Goal: Information Seeking & Learning: Learn about a topic

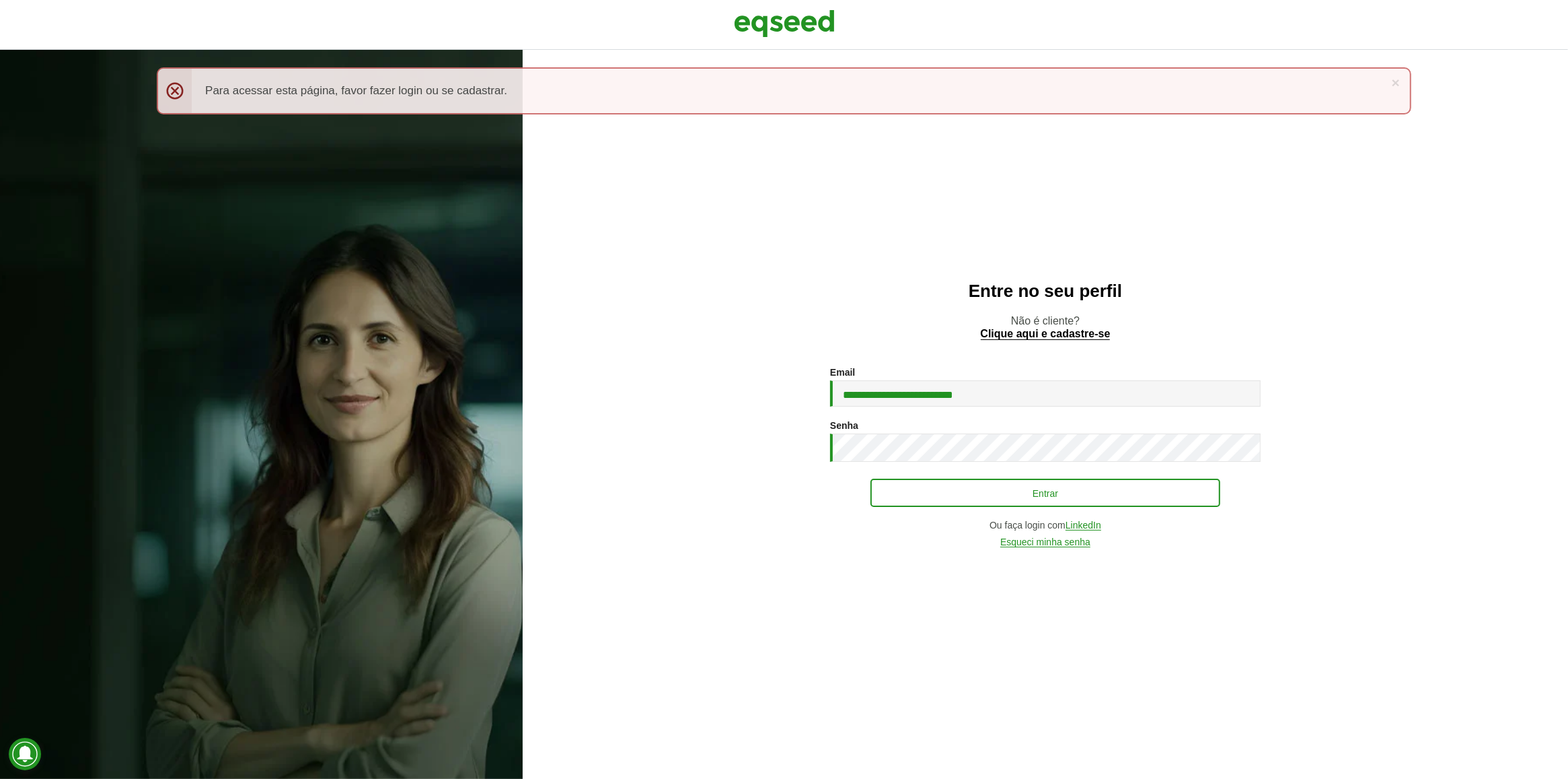
click at [882, 489] on button "Entrar" at bounding box center [1046, 493] width 350 height 28
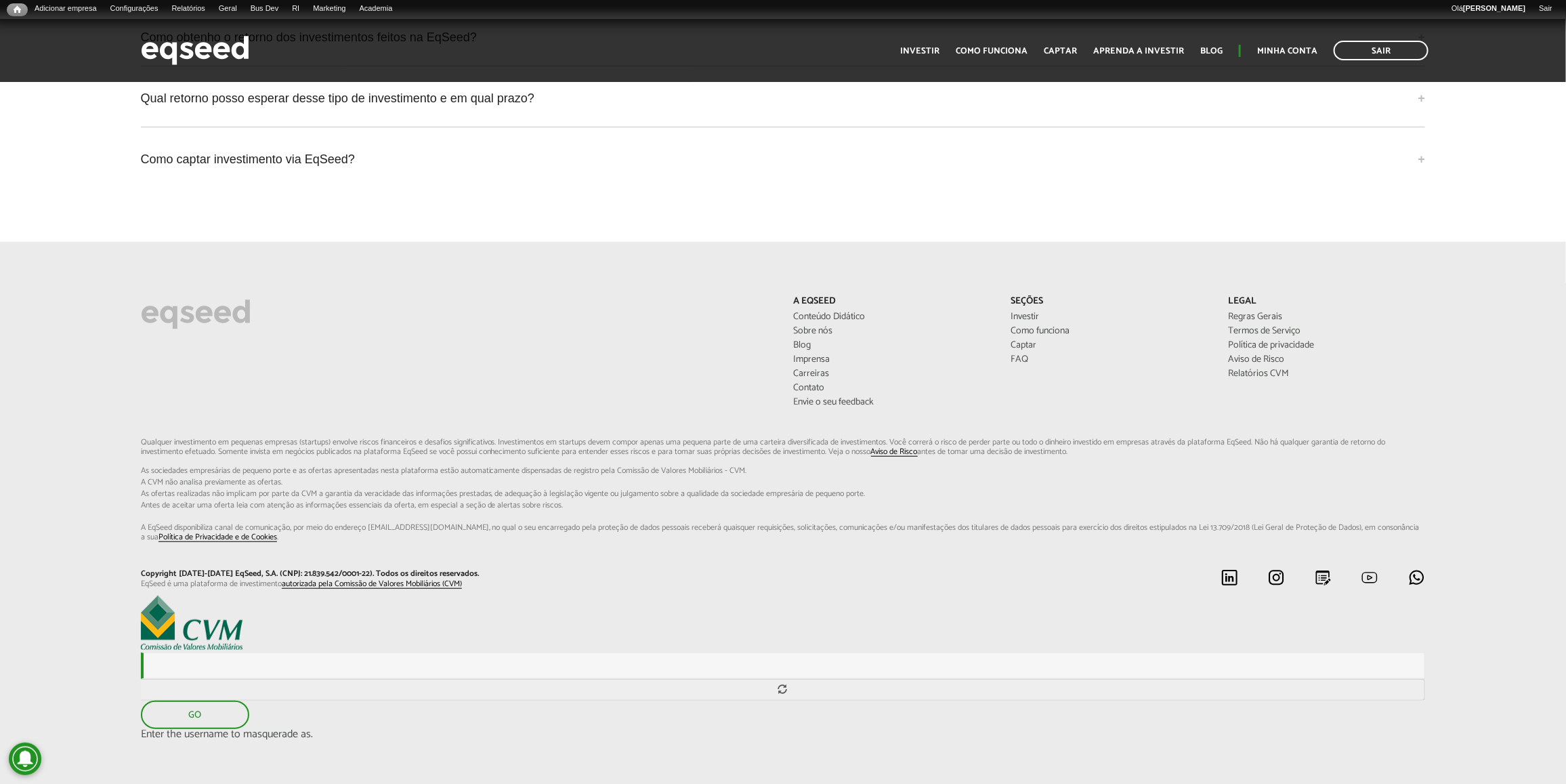
scroll to position [3517, 0]
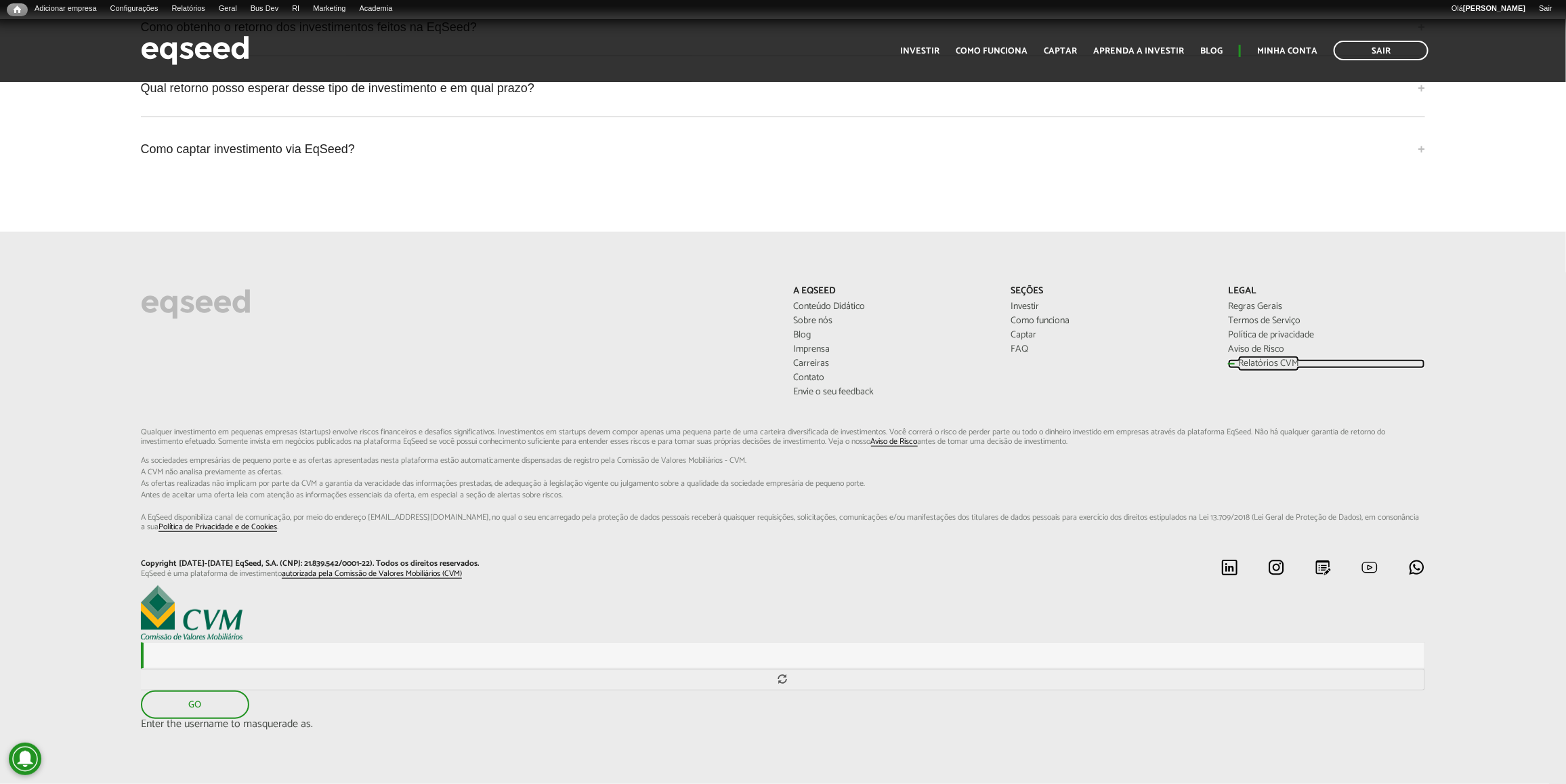
click at [1245, 361] on link "Relatórios CVM" at bounding box center [1327, 364] width 197 height 10
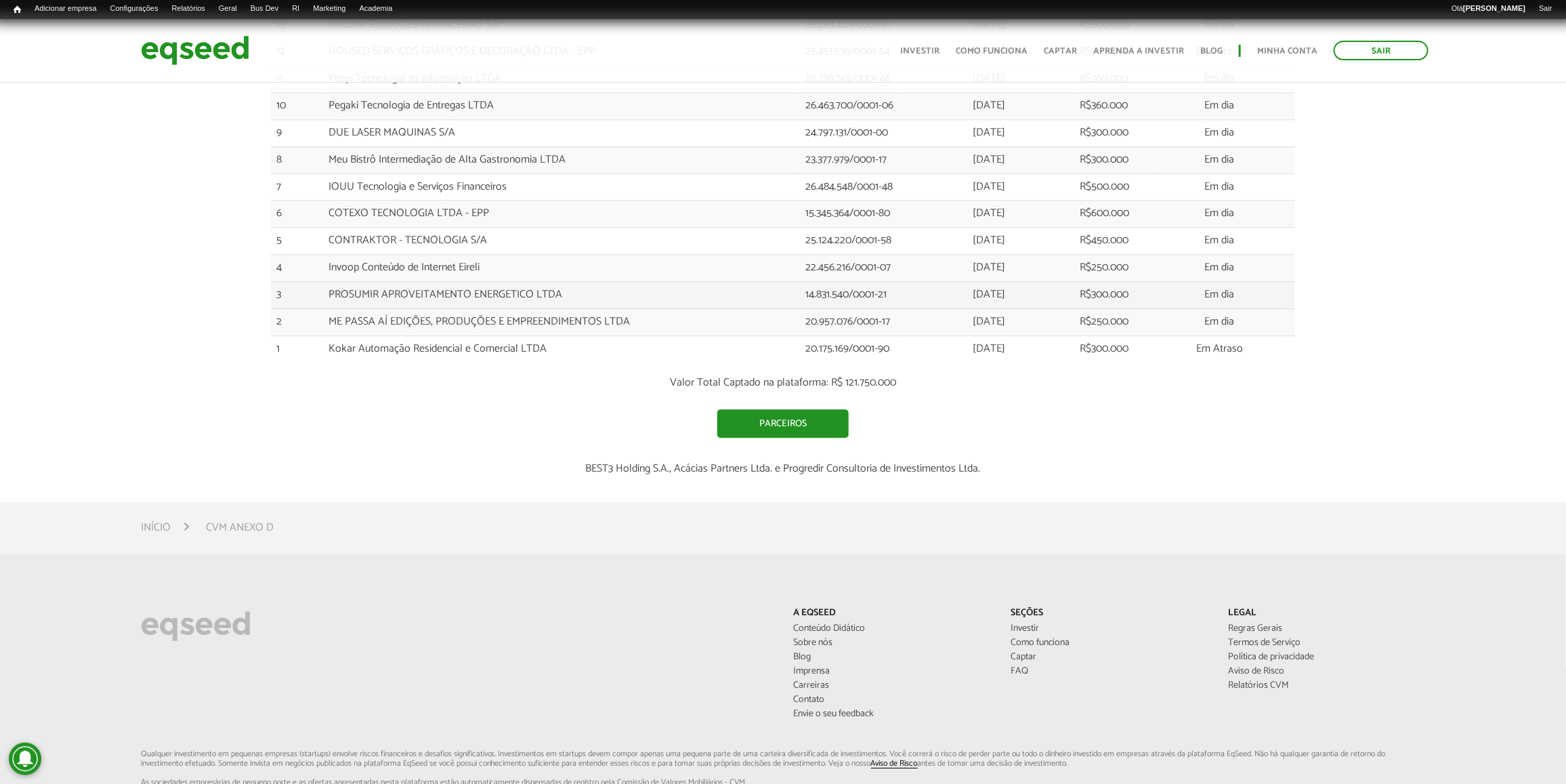
scroll to position [1994, 0]
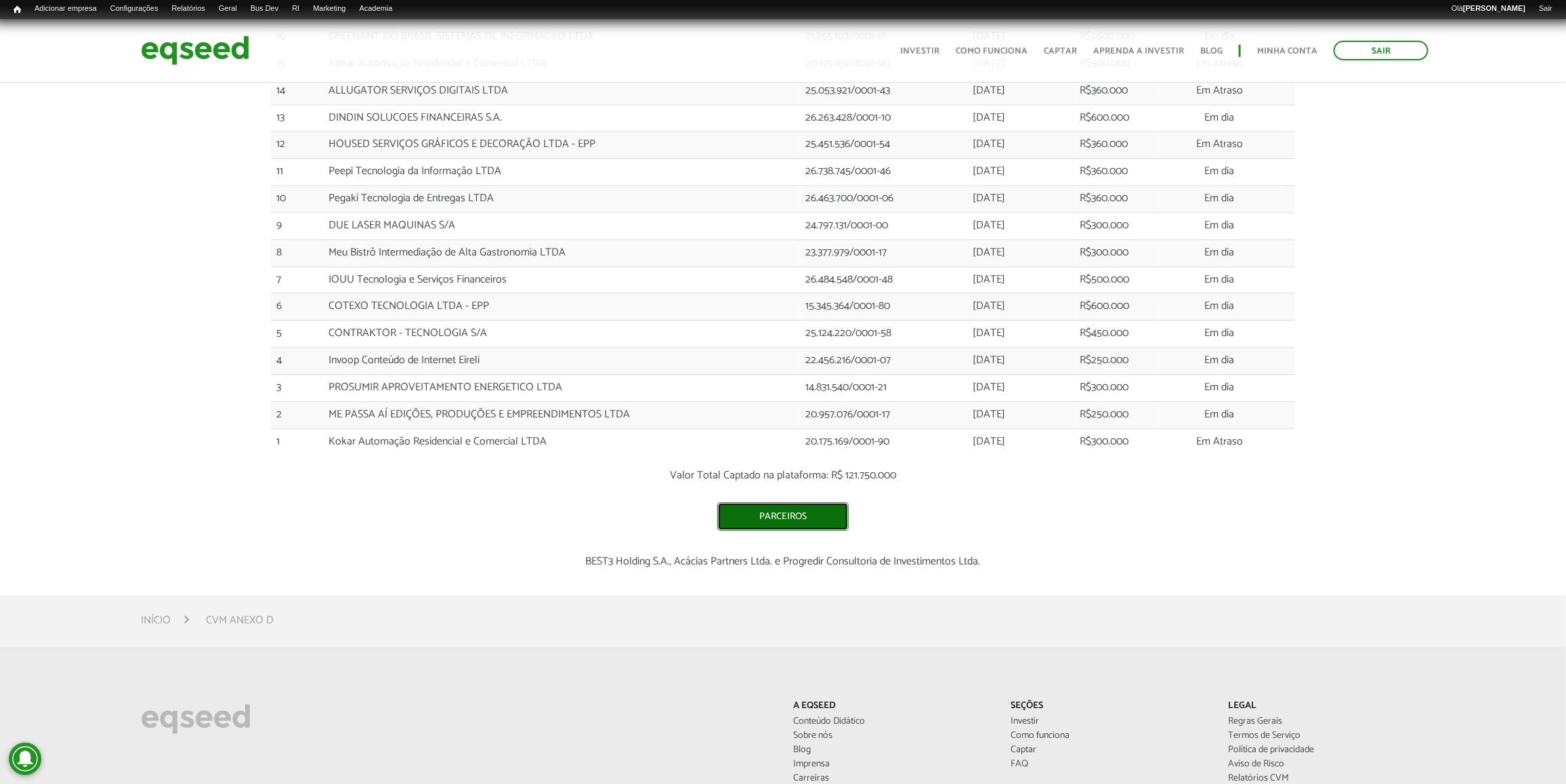
click at [777, 523] on link "Parceiros" at bounding box center [783, 516] width 131 height 28
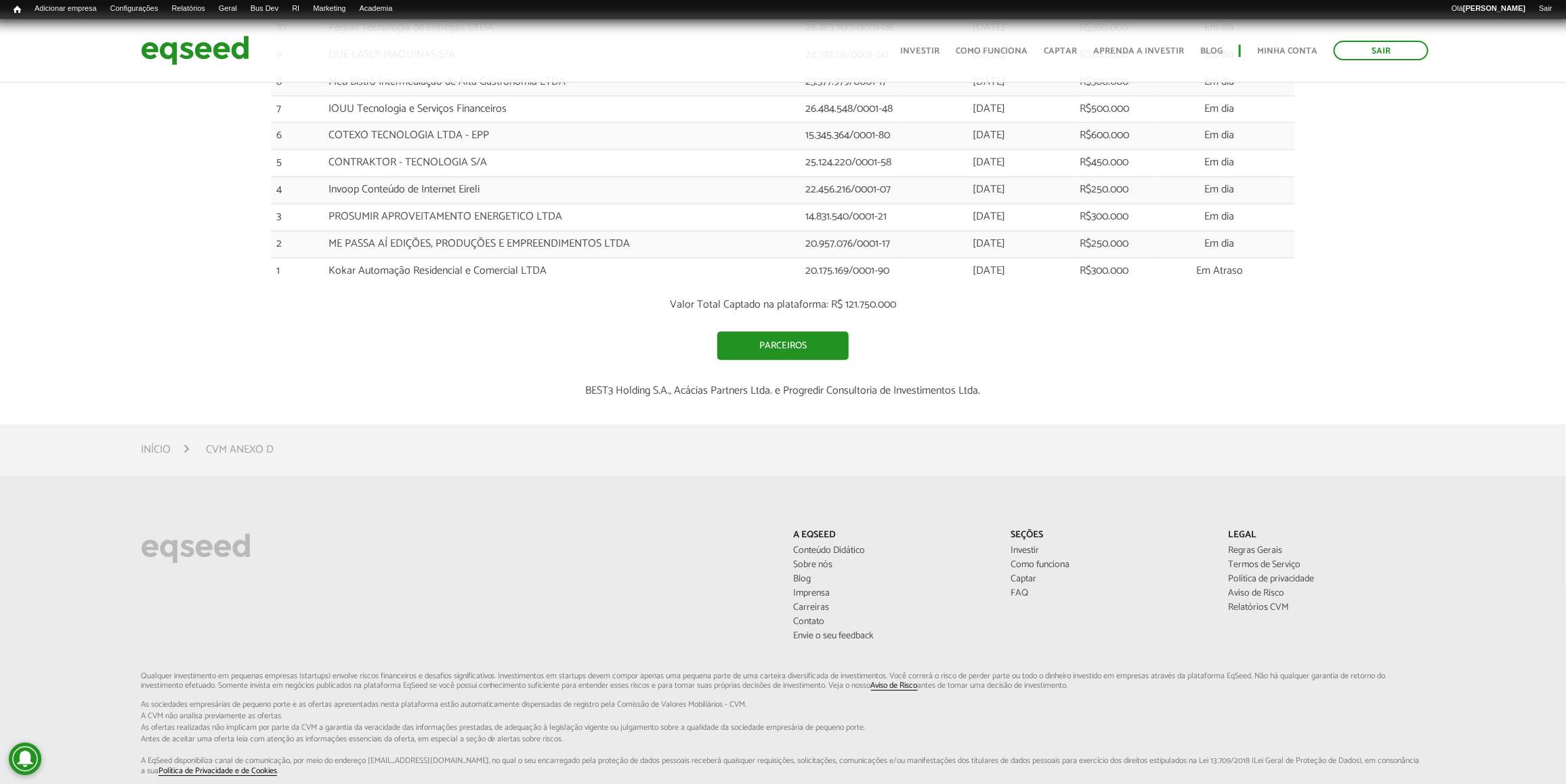
scroll to position [2332, 0]
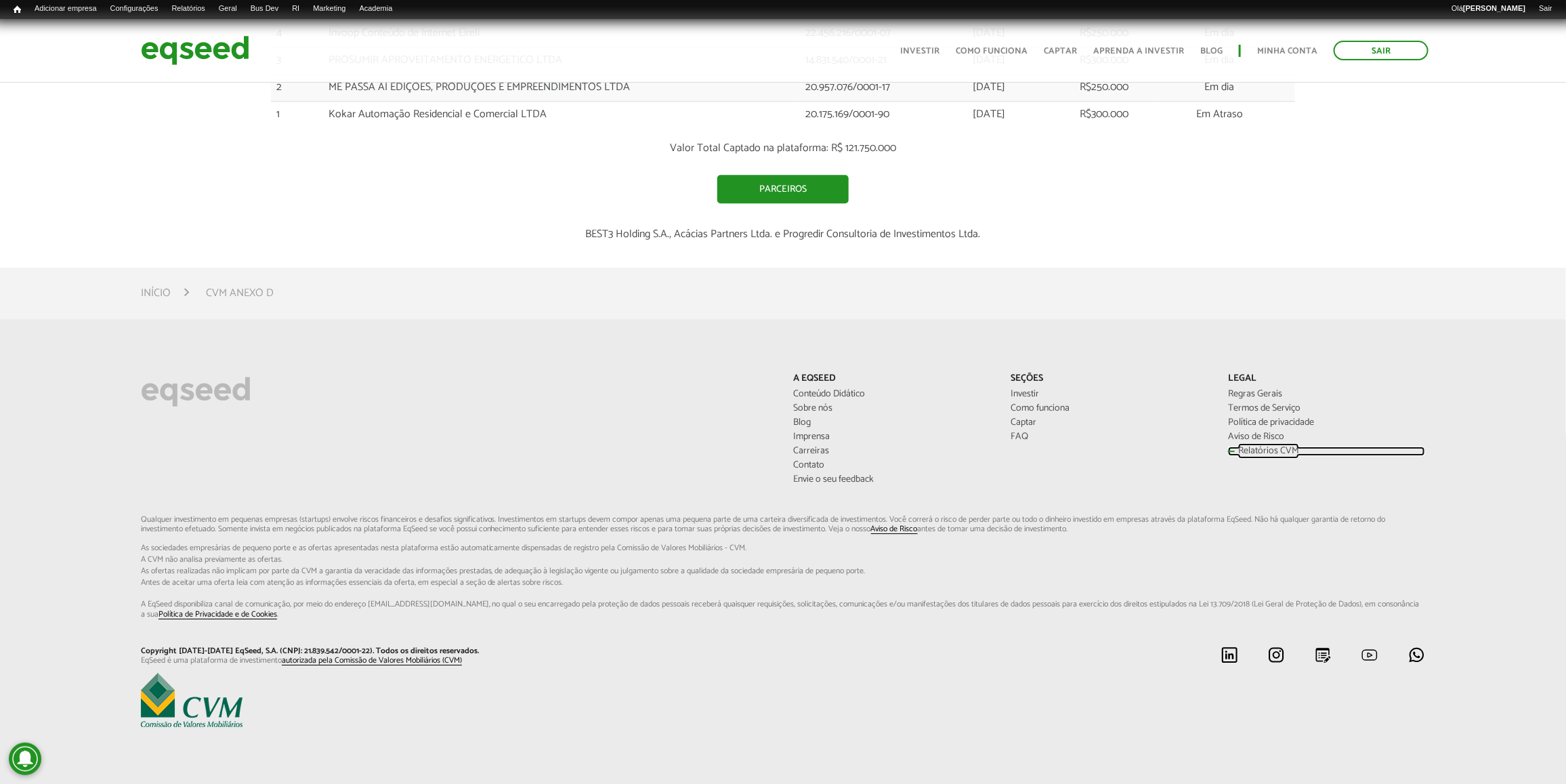
click at [1258, 450] on link "Relatórios CVM" at bounding box center [1327, 451] width 197 height 10
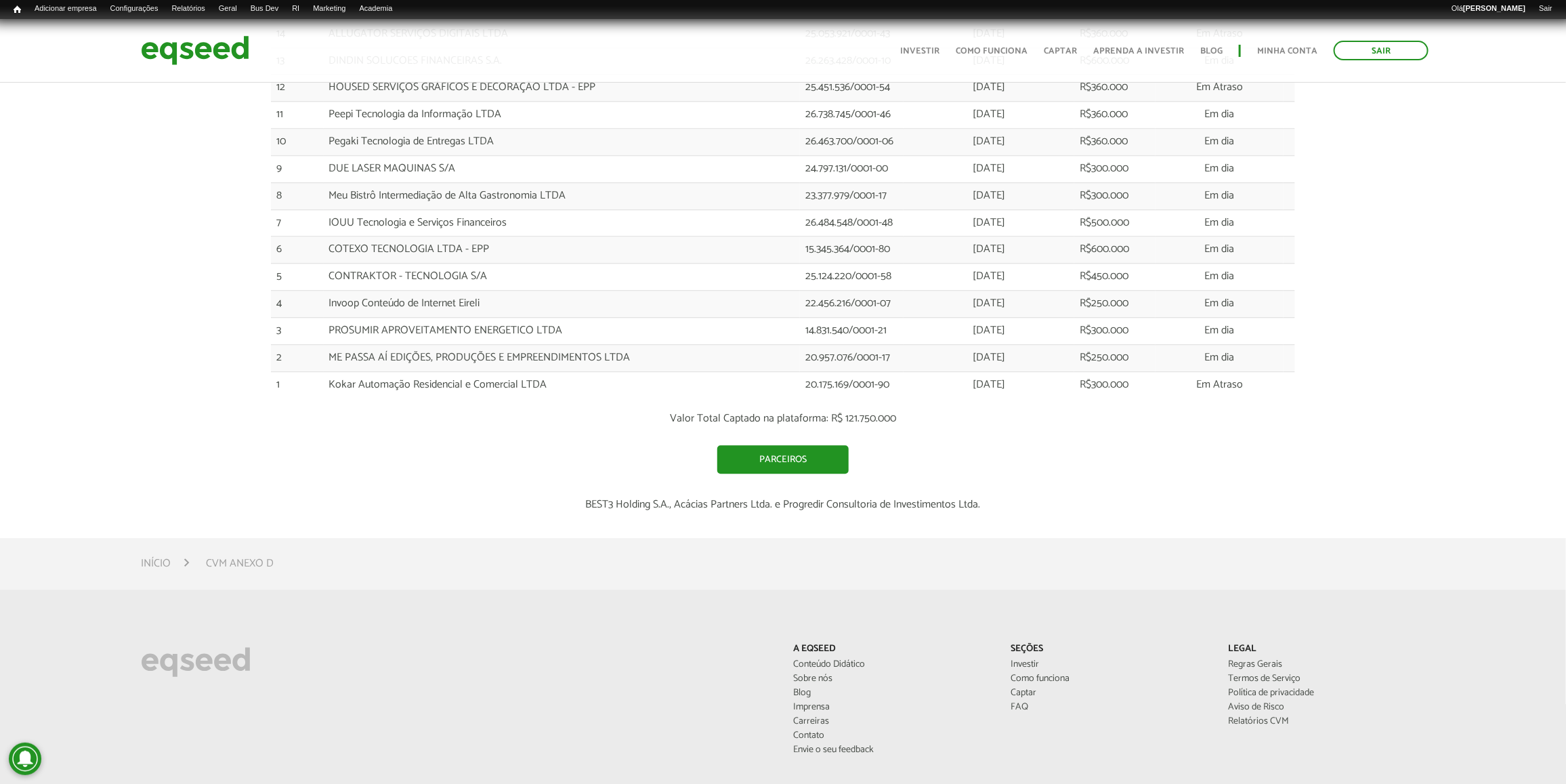
scroll to position [2032, 0]
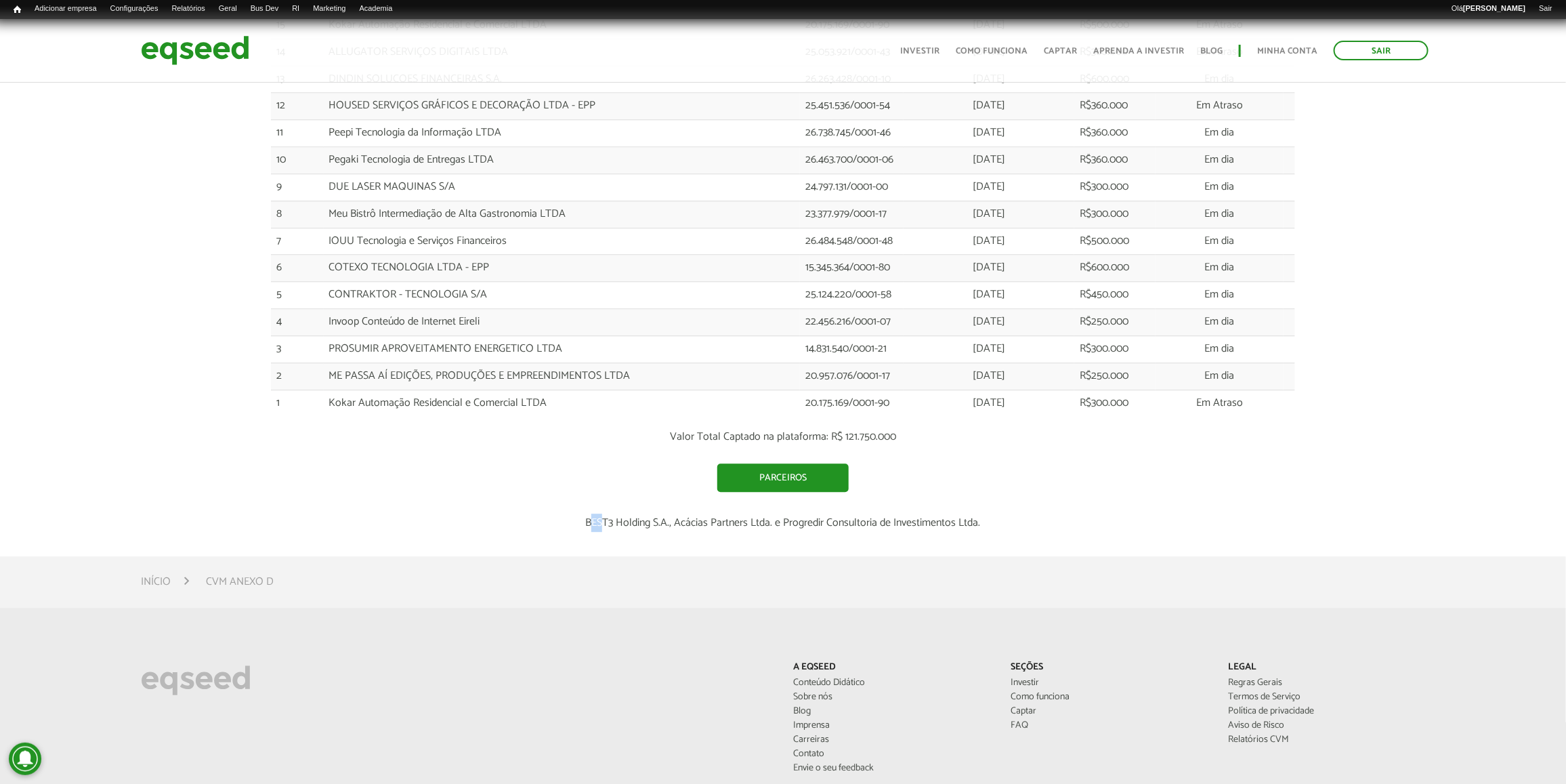
drag, startPoint x: 590, startPoint y: 529, endPoint x: 605, endPoint y: 529, distance: 15.0
click at [605, 529] on p "BEST3 Holding S.A., Acácias Partners Ltda. e Progredir Consultoria de Investime…" at bounding box center [783, 522] width 1024 height 13
drag, startPoint x: 605, startPoint y: 529, endPoint x: 594, endPoint y: 537, distance: 13.6
click at [594, 529] on p "BEST3 Holding S.A., Acácias Partners Ltda. e Progredir Consultoria de Investime…" at bounding box center [783, 522] width 1024 height 13
drag, startPoint x: 582, startPoint y: 529, endPoint x: 995, endPoint y: 536, distance: 413.1
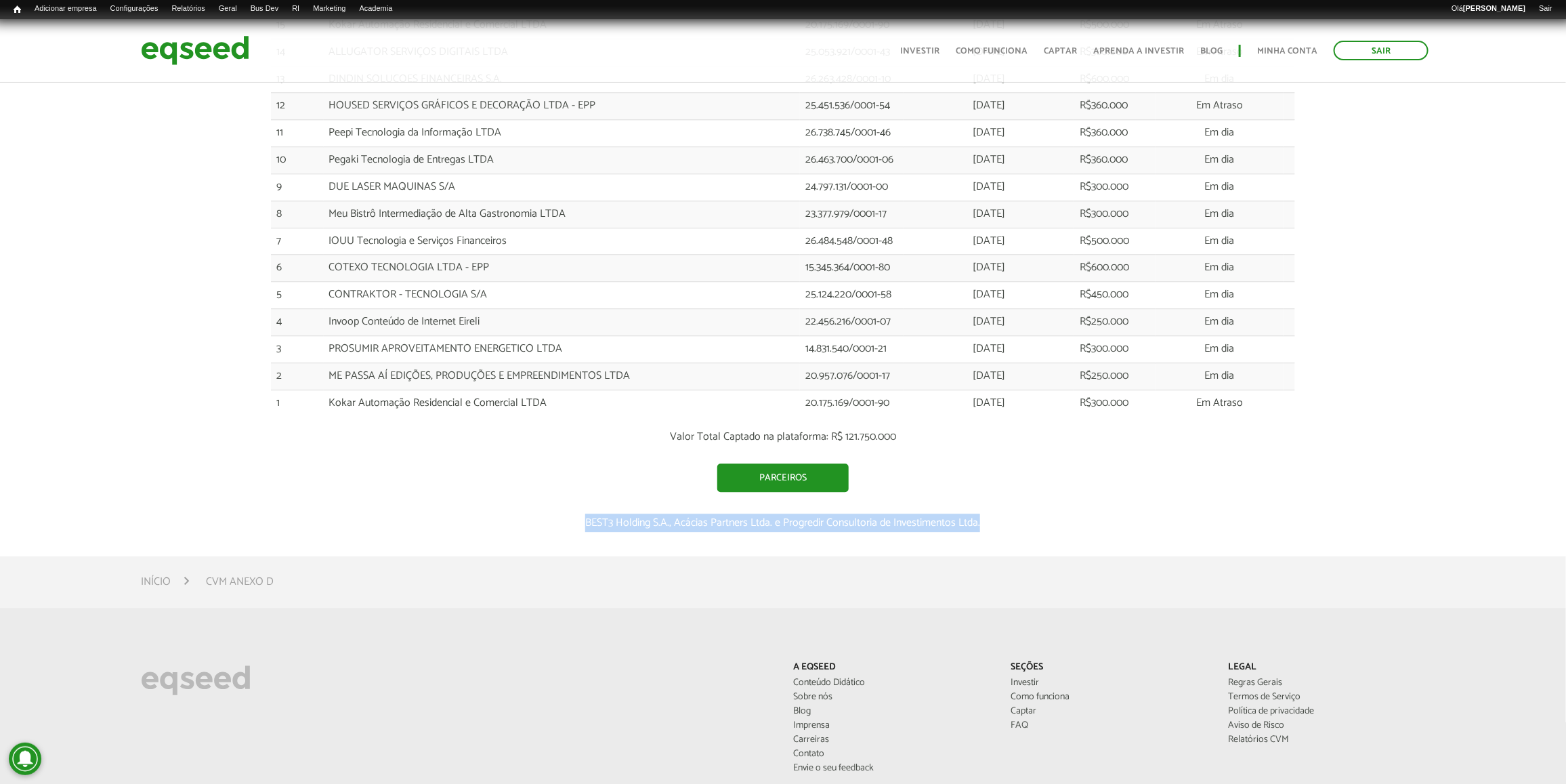
click at [995, 529] on p "BEST3 Holding S.A., Acácias Partners Ltda. e Progredir Consultoria de Investime…" at bounding box center [783, 522] width 1024 height 13
click at [974, 472] on div "Valor Total Captado na plataforma: R$ 121.750.000 Parceiros" at bounding box center [783, 461] width 1024 height 62
drag, startPoint x: 982, startPoint y: 533, endPoint x: 571, endPoint y: 536, distance: 411.0
click at [571, 529] on p "BEST3 Holding S.A., Acácias Partners Ltda. e Progredir Consultoria de Investime…" at bounding box center [783, 522] width 1024 height 13
drag, startPoint x: 571, startPoint y: 536, endPoint x: 559, endPoint y: 539, distance: 12.4
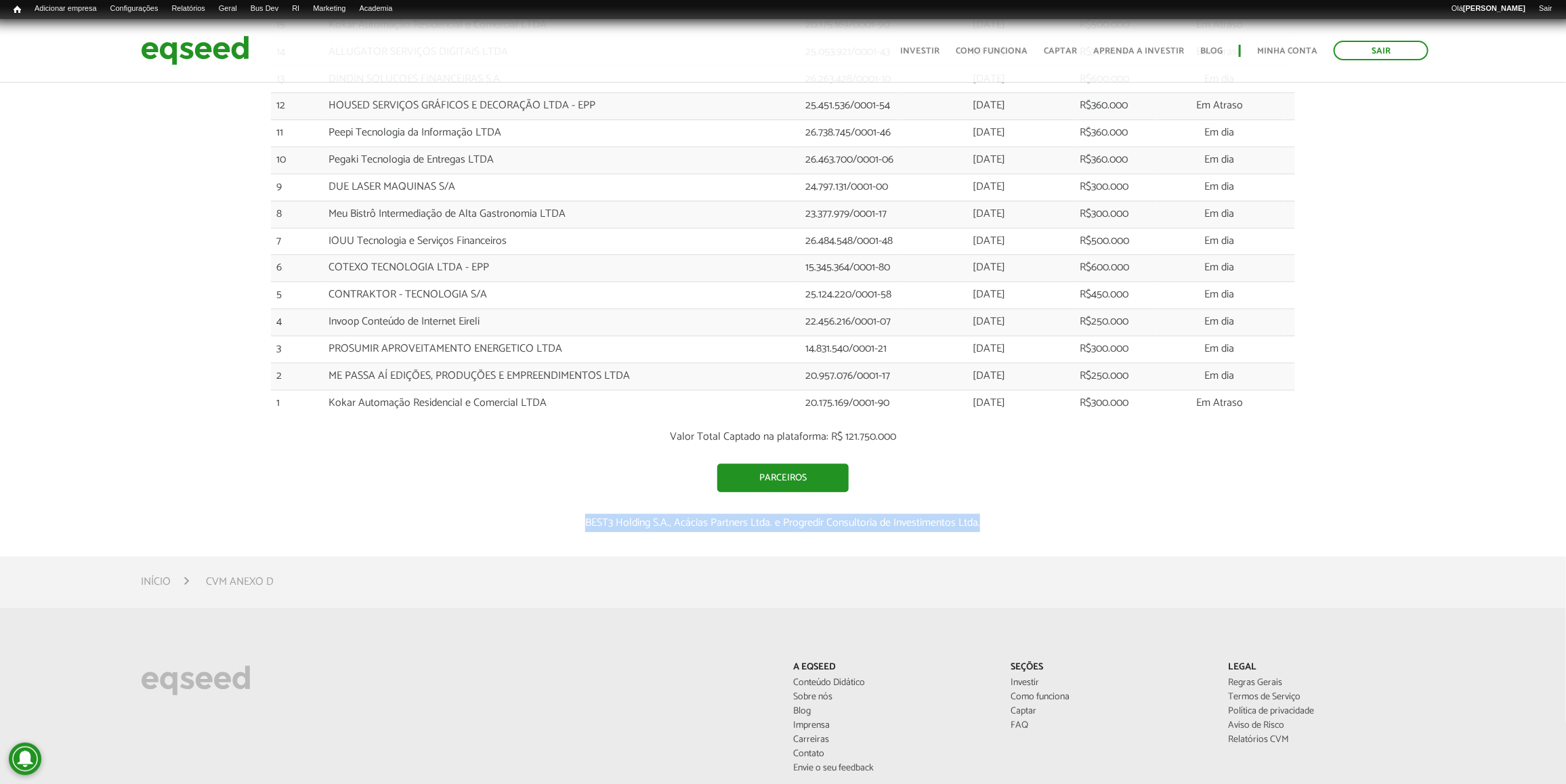
click at [553, 529] on p "BEST3 Holding S.A., Acácias Partners Ltda. e Progredir Consultoria de Investime…" at bounding box center [783, 522] width 1024 height 13
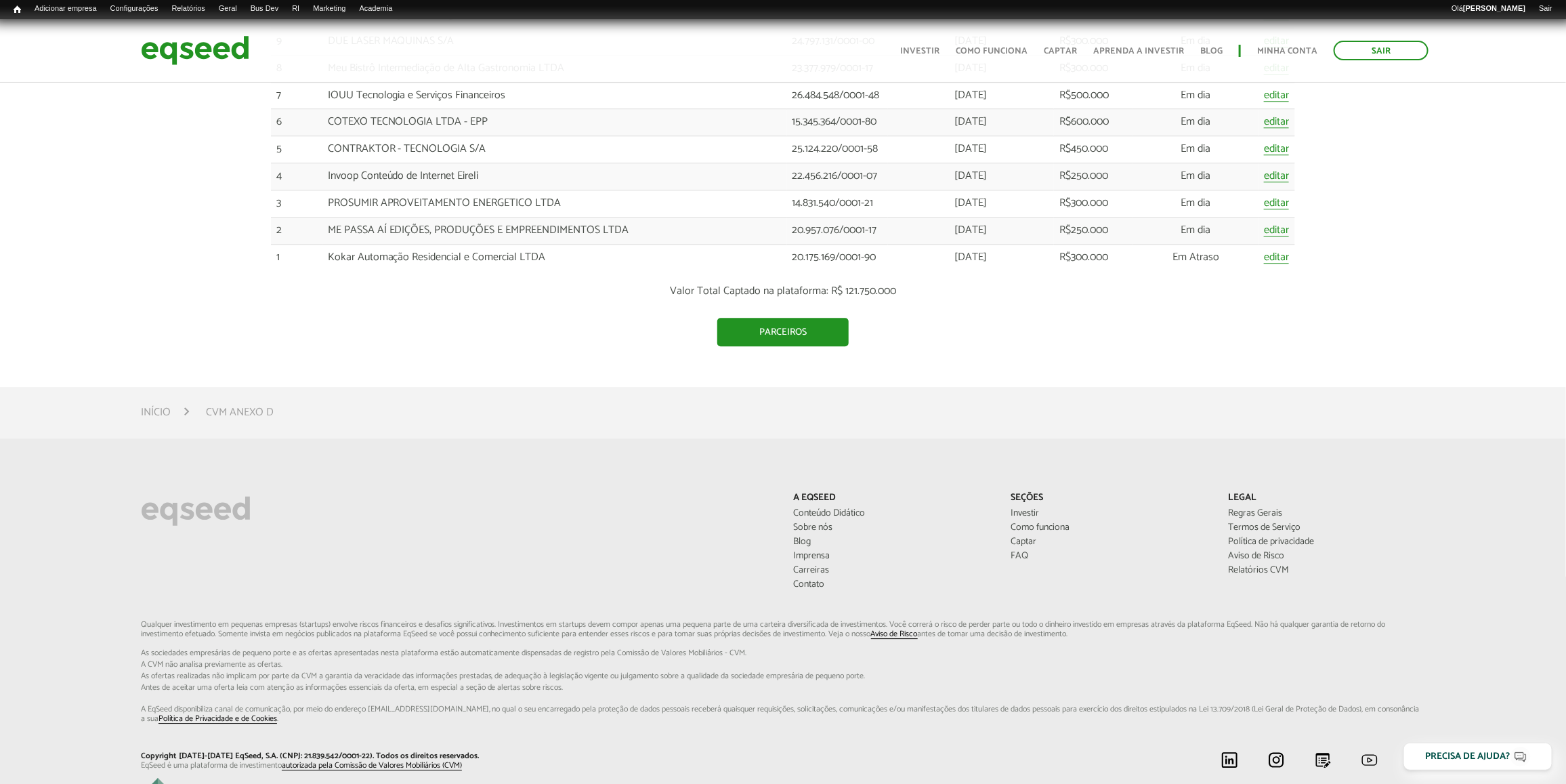
scroll to position [2177, 0]
